Goal: Information Seeking & Learning: Learn about a topic

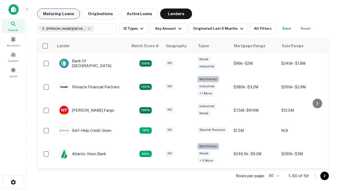
click at [58, 14] on button "Maturing Loans" at bounding box center [58, 14] width 43 height 11
